Goal: Task Accomplishment & Management: Manage account settings

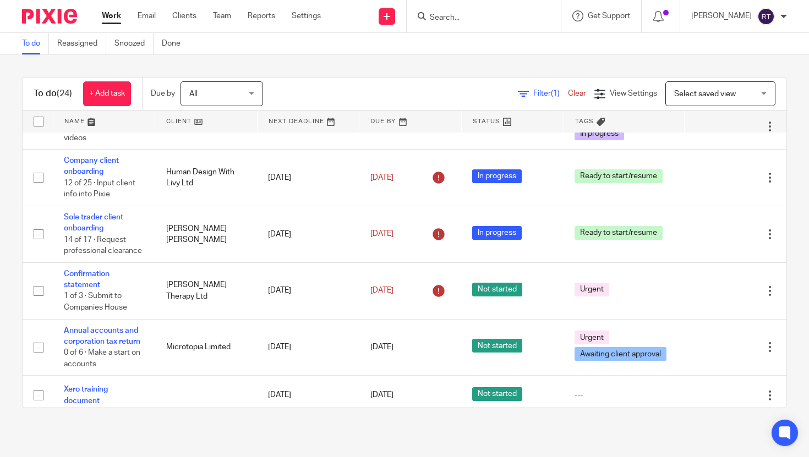
scroll to position [124, 0]
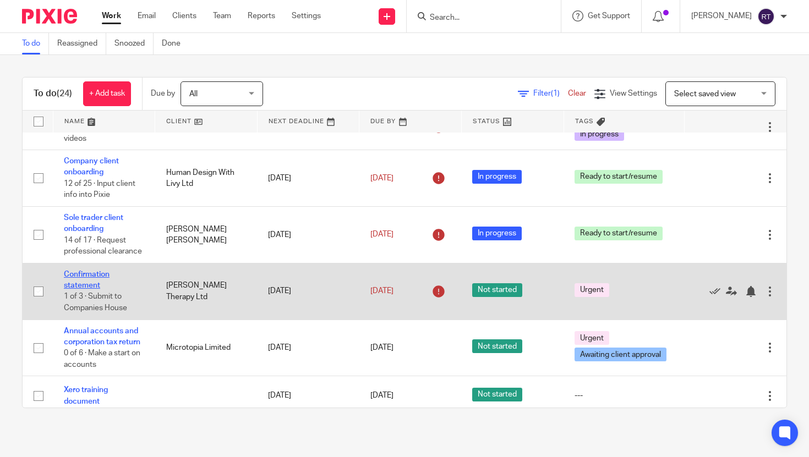
click at [79, 274] on link "Confirmation statement" at bounding box center [87, 280] width 46 height 19
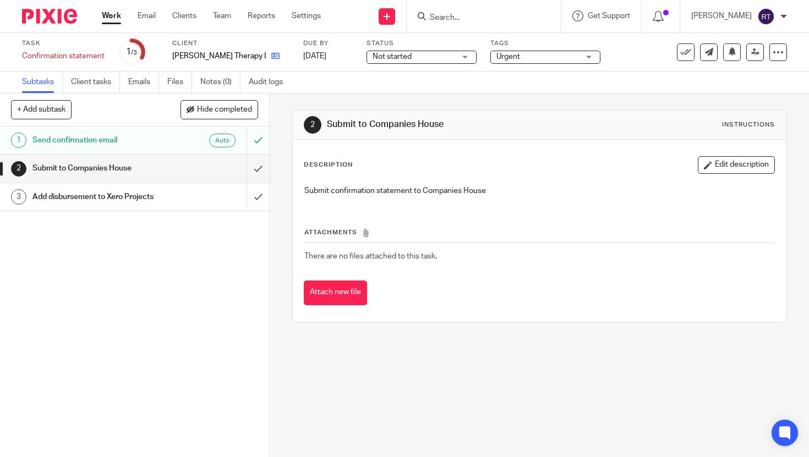
click at [266, 57] on link at bounding box center [273, 56] width 14 height 11
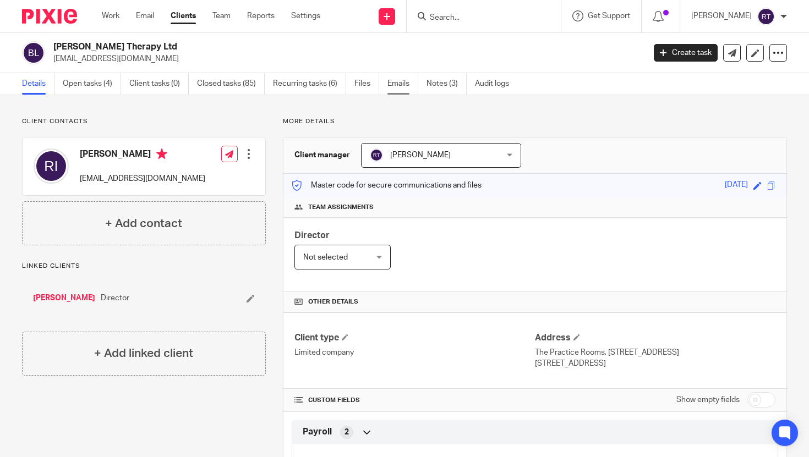
click at [390, 87] on link "Emails" at bounding box center [402, 83] width 31 height 21
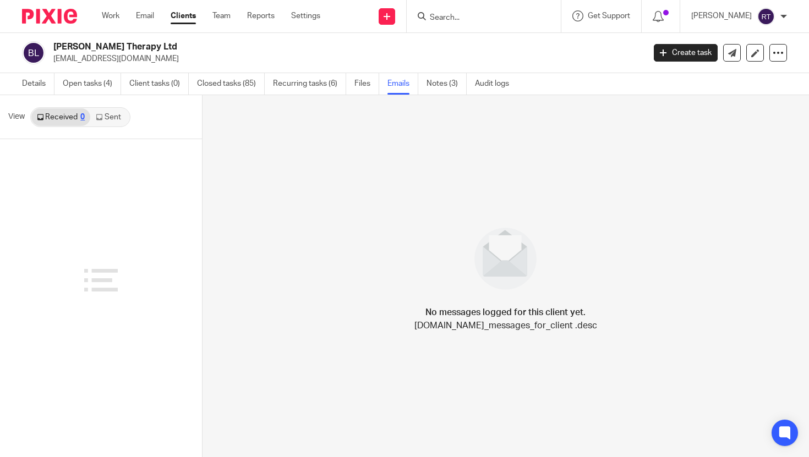
click at [102, 122] on link "Sent" at bounding box center [109, 117] width 39 height 18
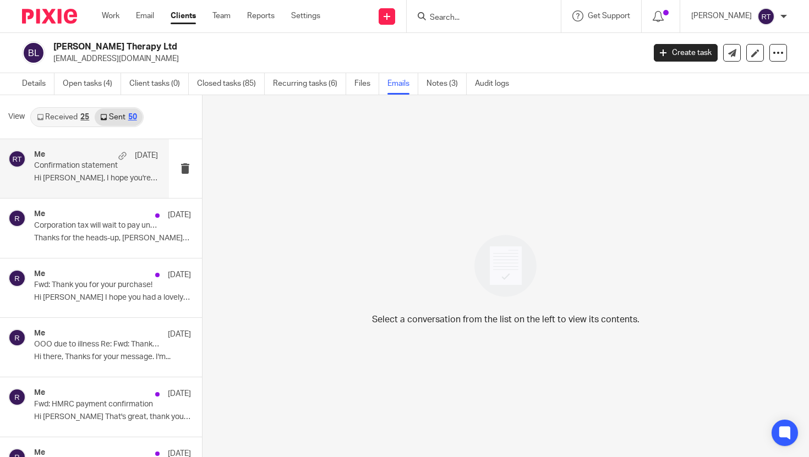
click at [89, 166] on p "Confirmation statement" at bounding box center [83, 165] width 99 height 9
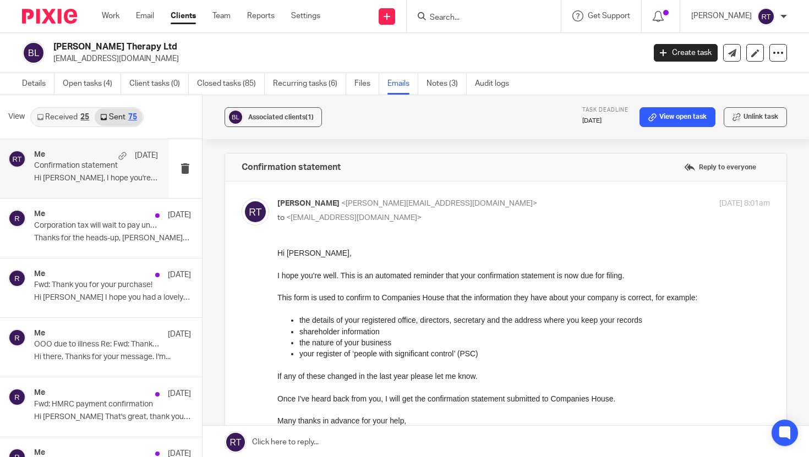
scroll to position [202, 0]
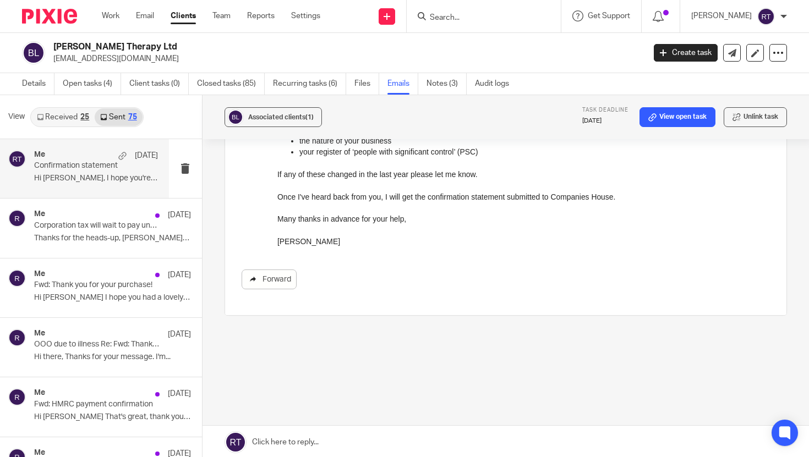
click at [271, 277] on link "Forward" at bounding box center [269, 280] width 55 height 20
click at [34, 84] on link "Details" at bounding box center [38, 83] width 32 height 21
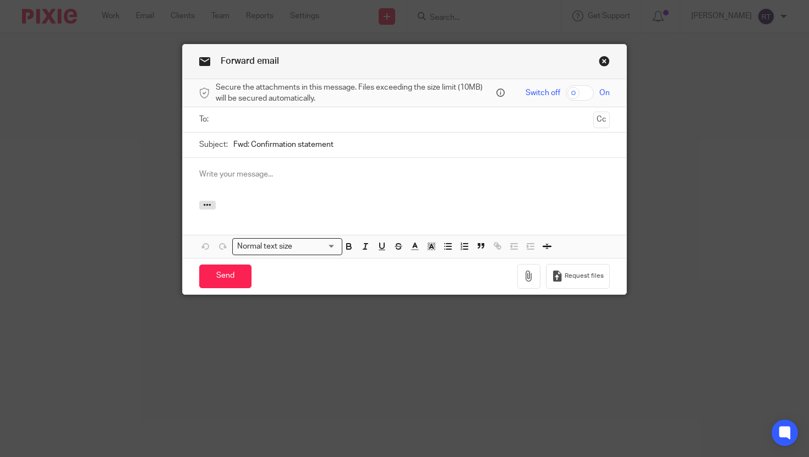
click at [276, 123] on input "text" at bounding box center [404, 119] width 369 height 13
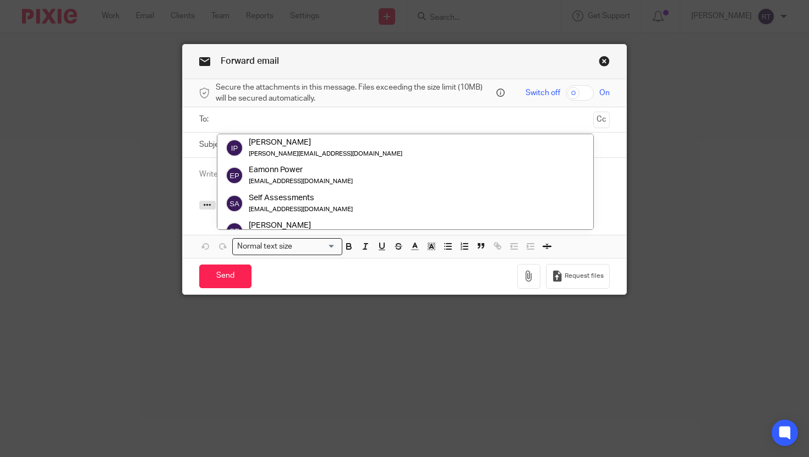
click at [604, 62] on link "Close this dialog window" at bounding box center [604, 63] width 11 height 15
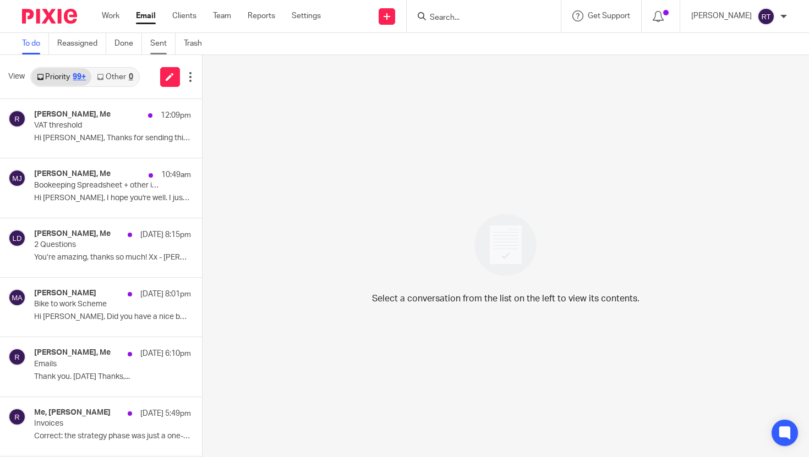
click at [155, 42] on link "Sent" at bounding box center [162, 43] width 25 height 21
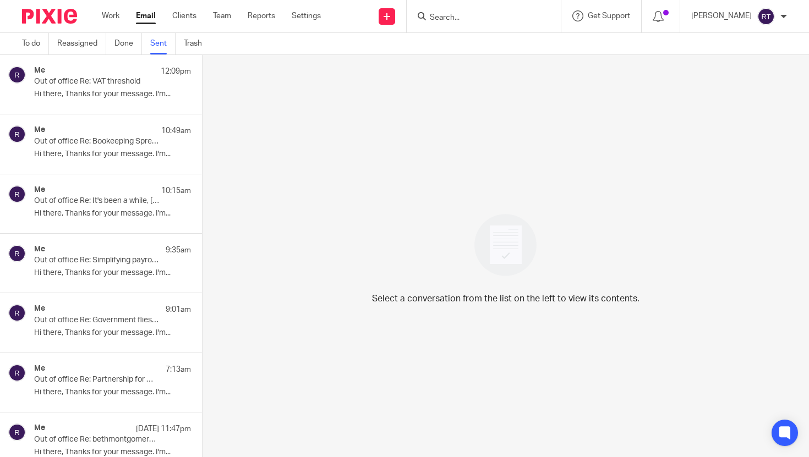
click at [85, 98] on p "Hi there, Thanks for your message. I'm..." at bounding box center [112, 94] width 157 height 9
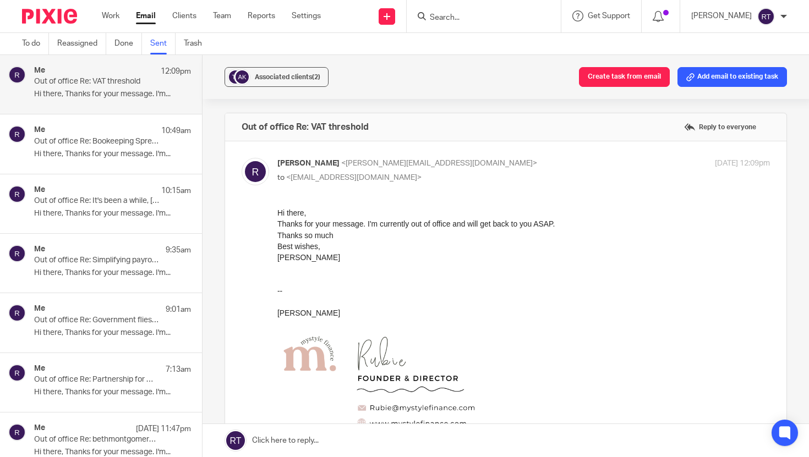
click at [82, 155] on p "Hi there, Thanks for your message. I'm..." at bounding box center [112, 154] width 157 height 9
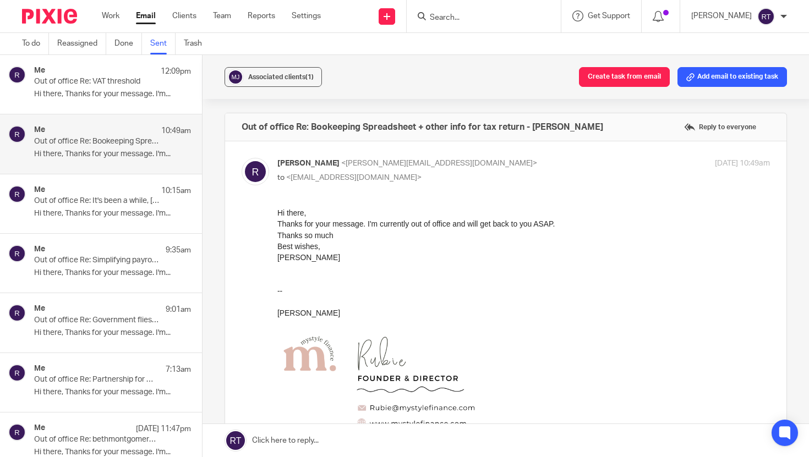
click at [83, 202] on p "Out of office Re: It's been a while, Rubie" at bounding box center [96, 200] width 125 height 9
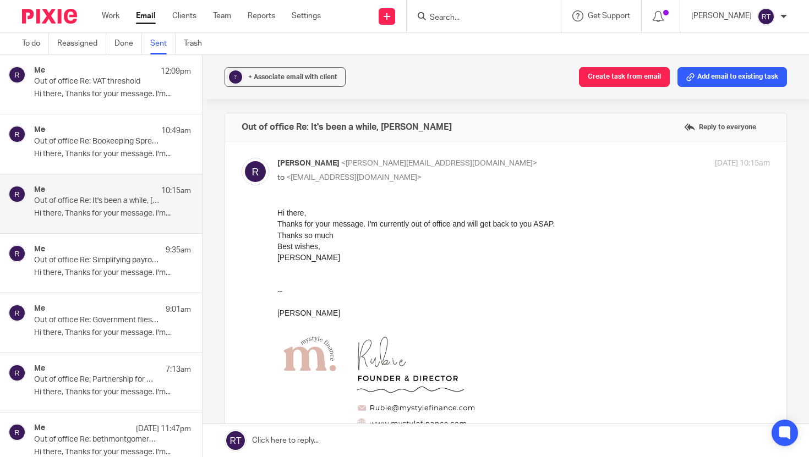
click at [128, 149] on div "Me 10:49am Out of office Re: Bookeeping Spreadsheet + other info for tax return…" at bounding box center [112, 143] width 157 height 37
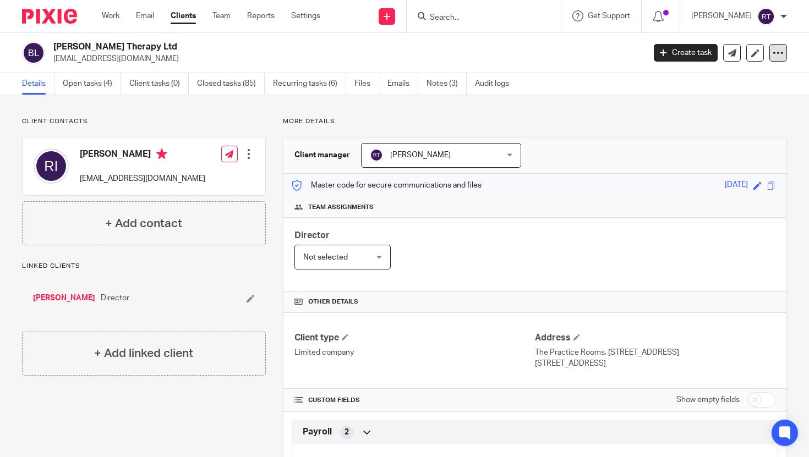
click at [775, 54] on icon at bounding box center [777, 52] width 11 height 11
click at [737, 75] on link "Update from Companies House" at bounding box center [718, 81] width 122 height 16
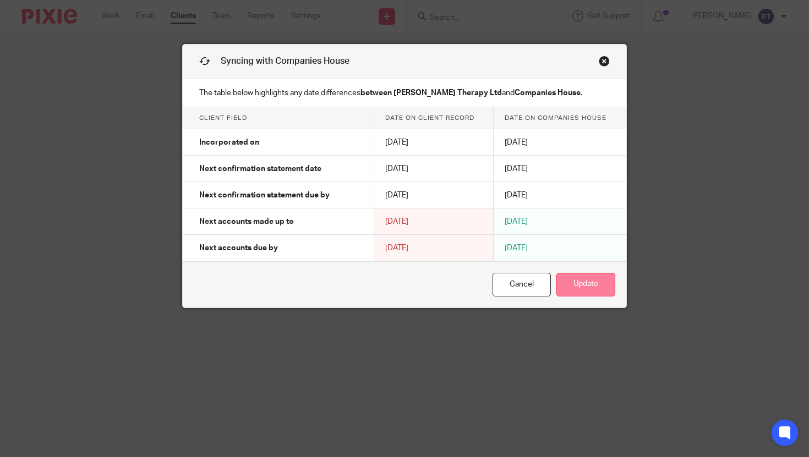
click at [593, 287] on button "Update" at bounding box center [585, 285] width 59 height 24
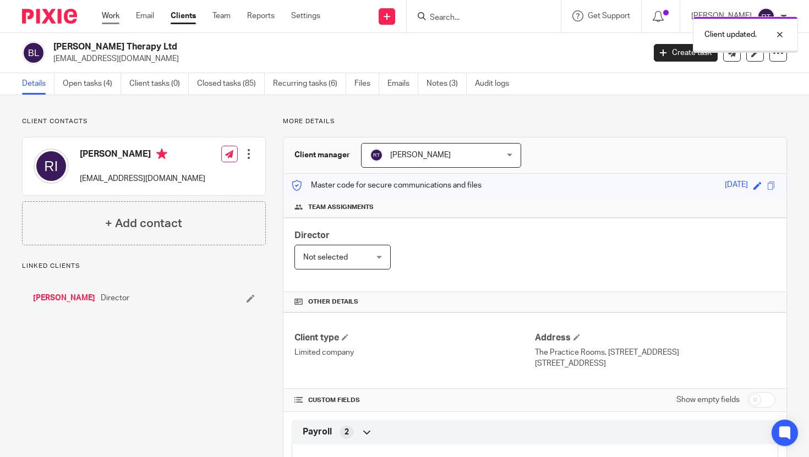
click at [111, 20] on link "Work" at bounding box center [111, 15] width 18 height 11
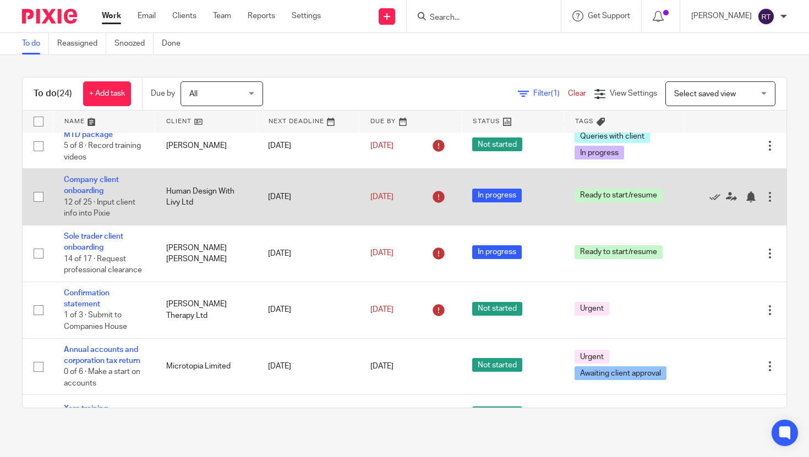
scroll to position [157, 0]
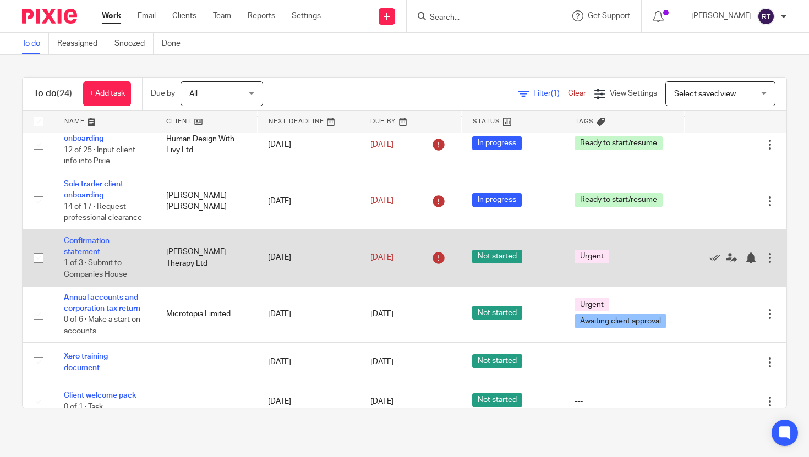
click at [81, 248] on link "Confirmation statement" at bounding box center [87, 246] width 46 height 19
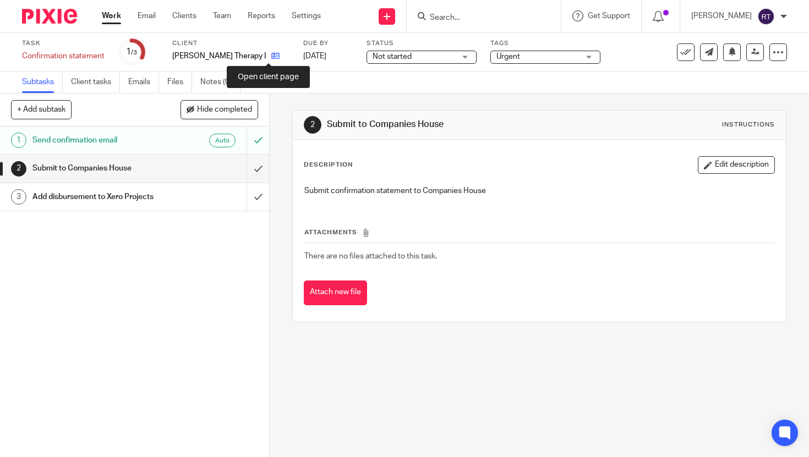
click at [272, 60] on icon at bounding box center [275, 56] width 8 height 8
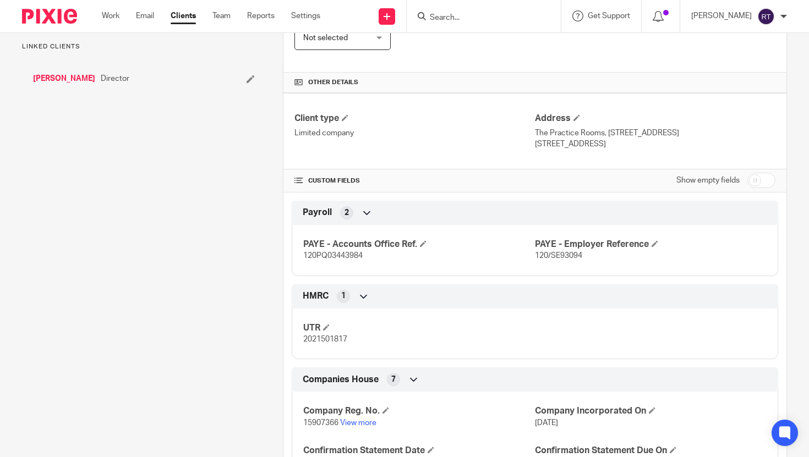
scroll to position [354, 0]
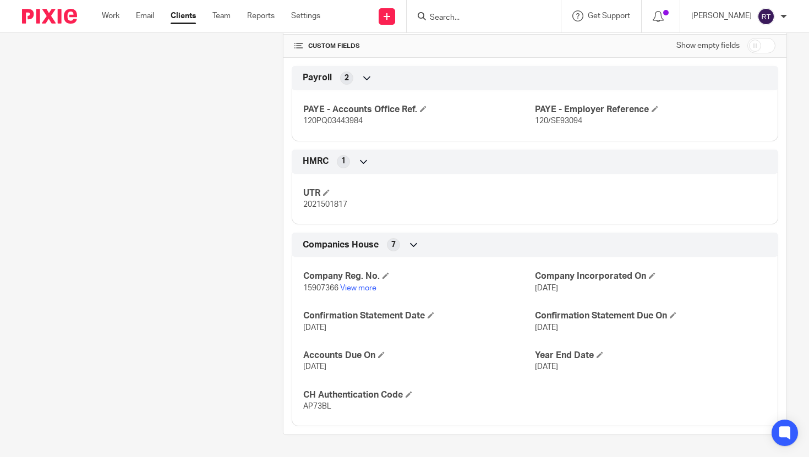
click at [330, 284] on span "15907366" at bounding box center [320, 288] width 35 height 8
copy span "15907366"
click at [316, 407] on span "AP73BL" at bounding box center [317, 407] width 28 height 8
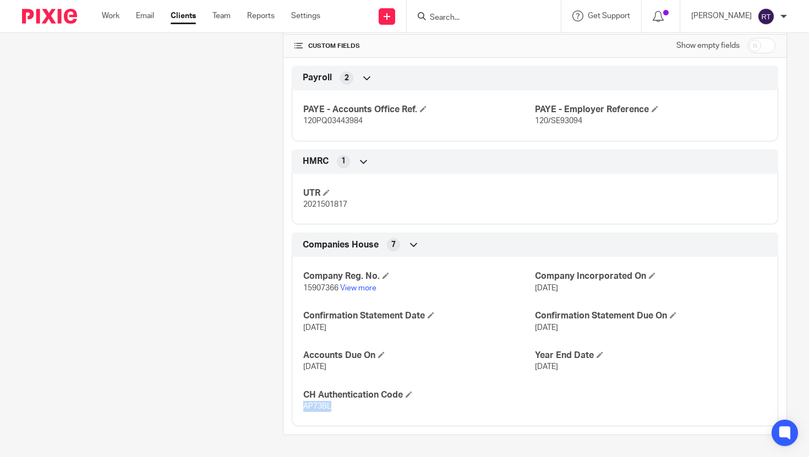
copy span "AP73BL"
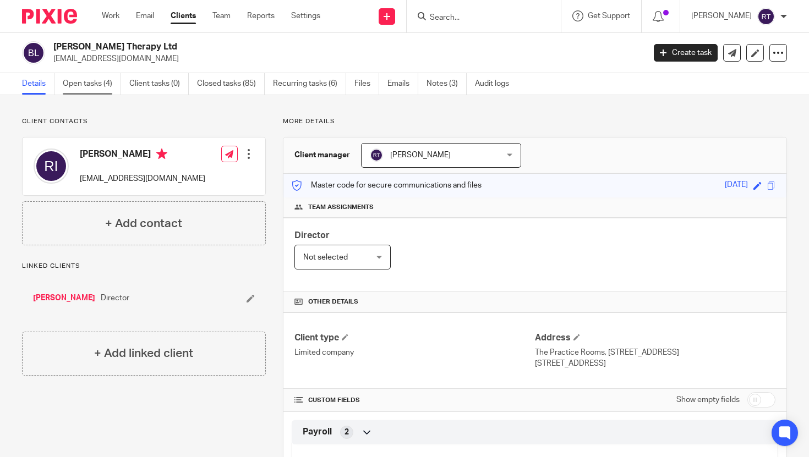
click at [98, 85] on link "Open tasks (4)" at bounding box center [92, 83] width 58 height 21
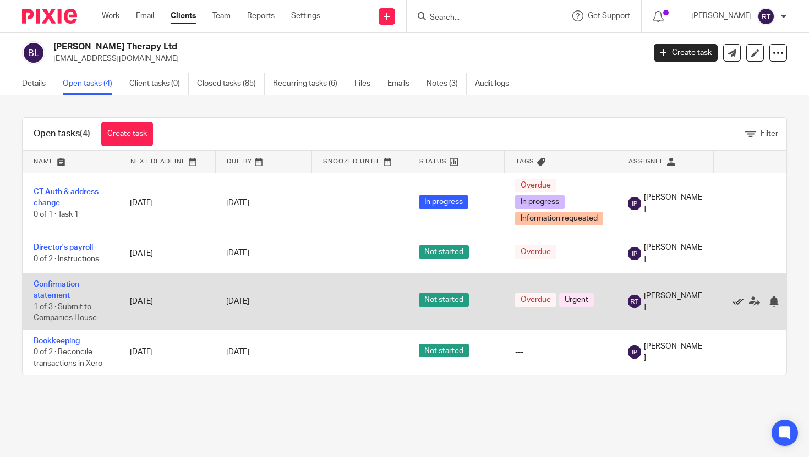
click at [737, 303] on icon at bounding box center [737, 301] width 11 height 11
